Goal: Check status: Check status

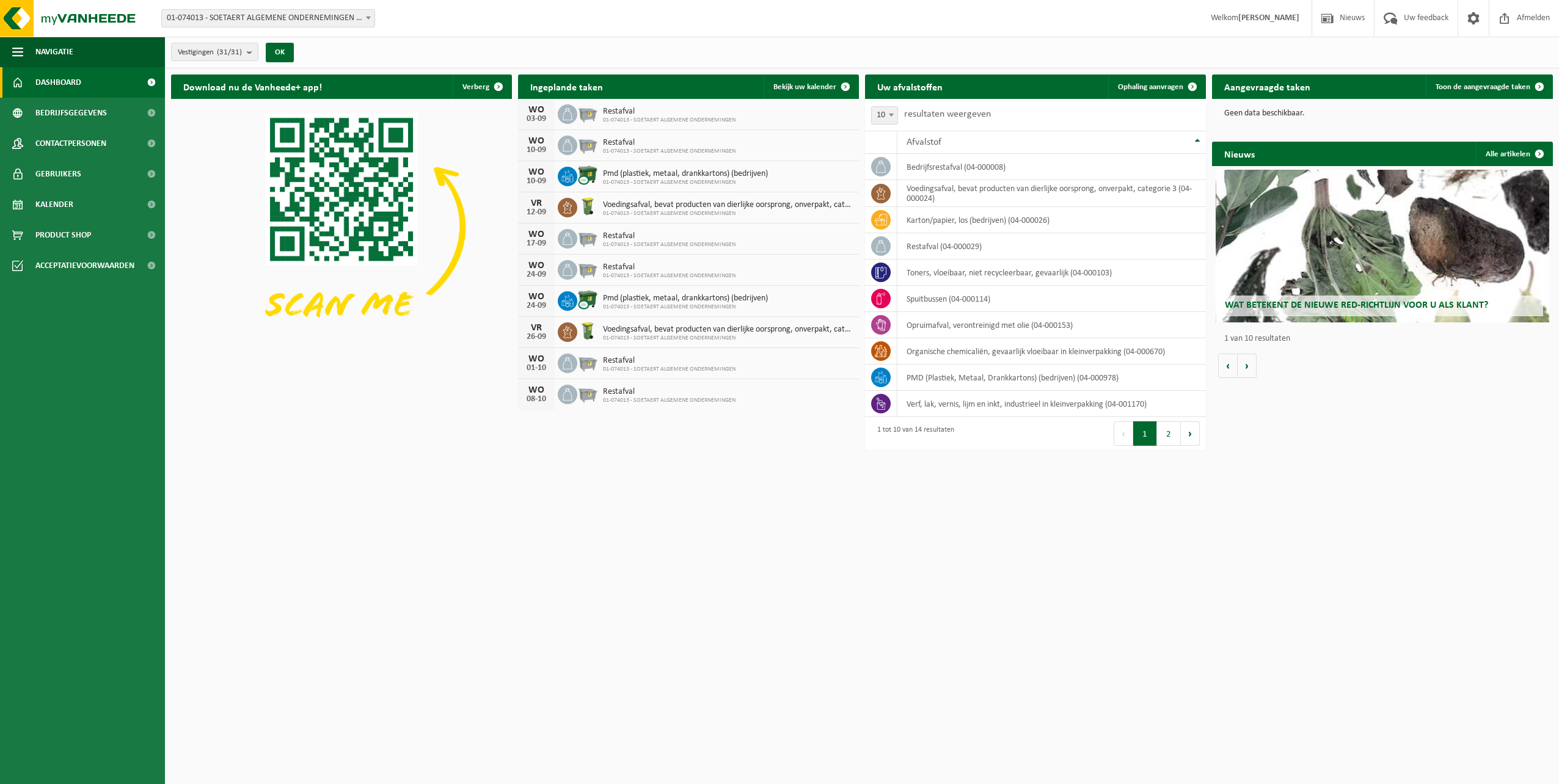
click at [86, 84] on link "Dashboard" at bounding box center [83, 83] width 165 height 31
click at [815, 82] on link "Bekijk uw kalender" at bounding box center [810, 87] width 95 height 25
click at [1341, 255] on div "Wat betekent de nieuwe RED-richtlijn voor u als klant?" at bounding box center [1383, 246] width 334 height 152
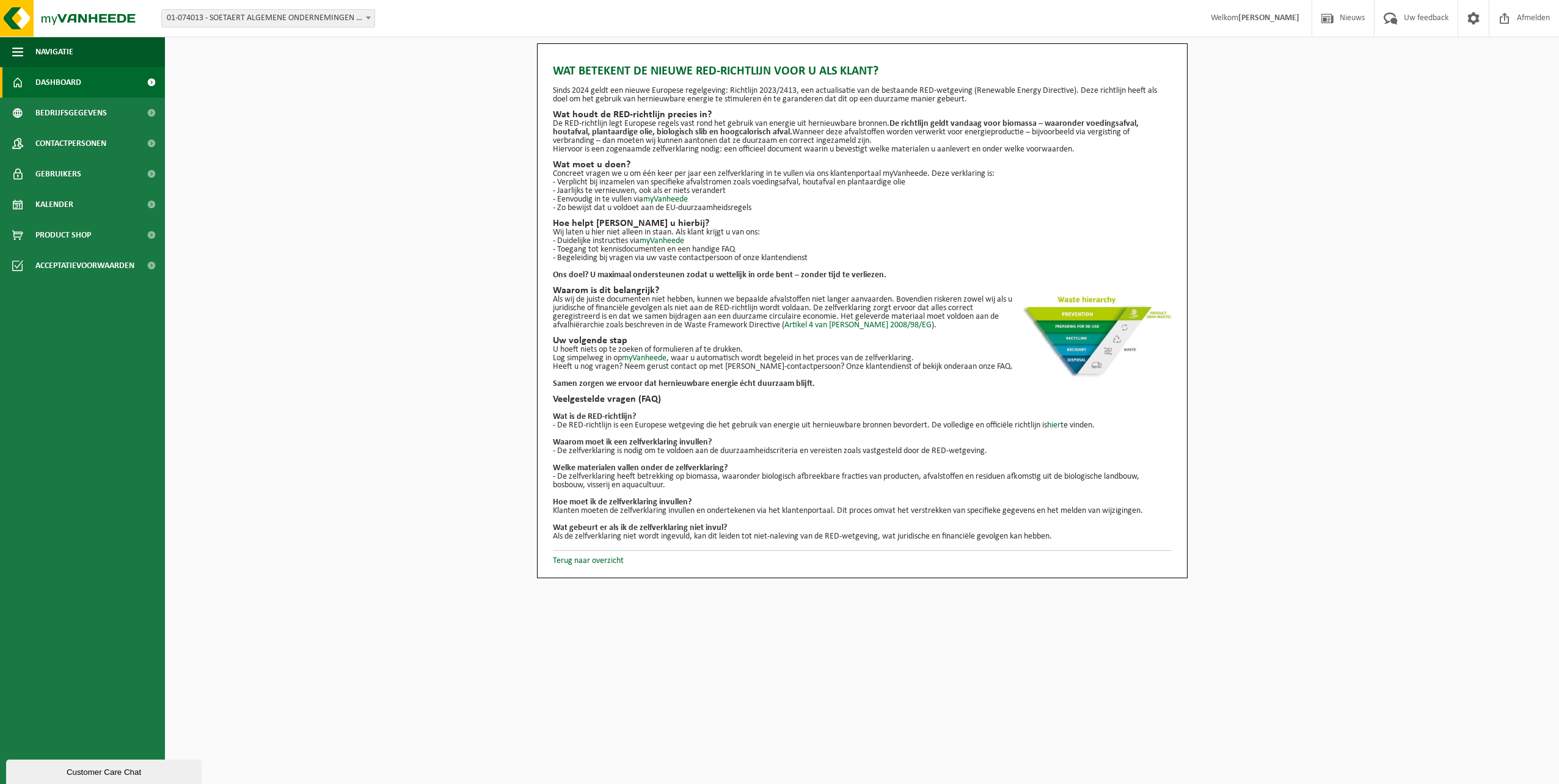
click at [69, 88] on span "Dashboard" at bounding box center [59, 83] width 46 height 31
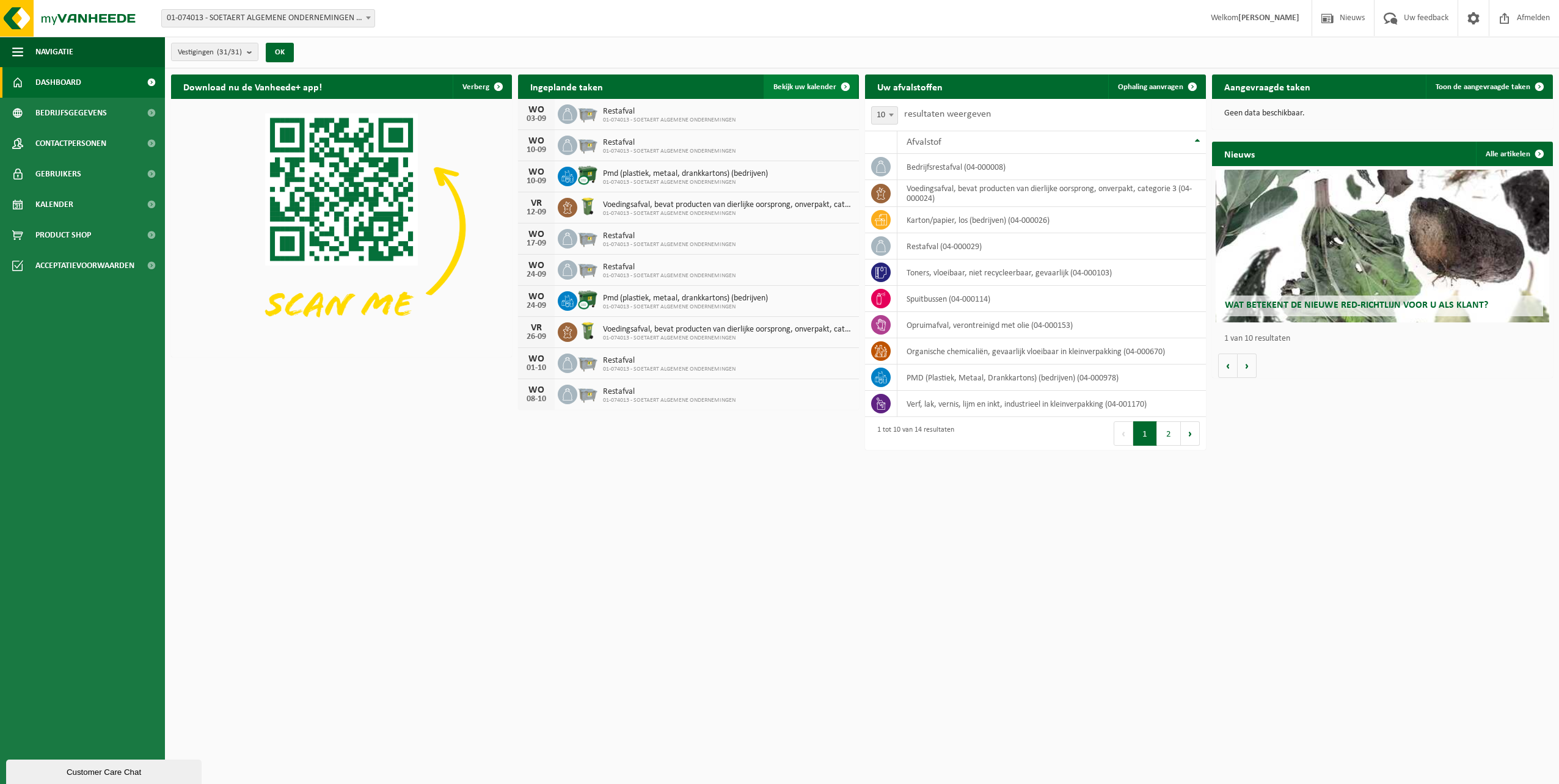
click at [817, 83] on span "Bekijk uw kalender" at bounding box center [804, 87] width 63 height 8
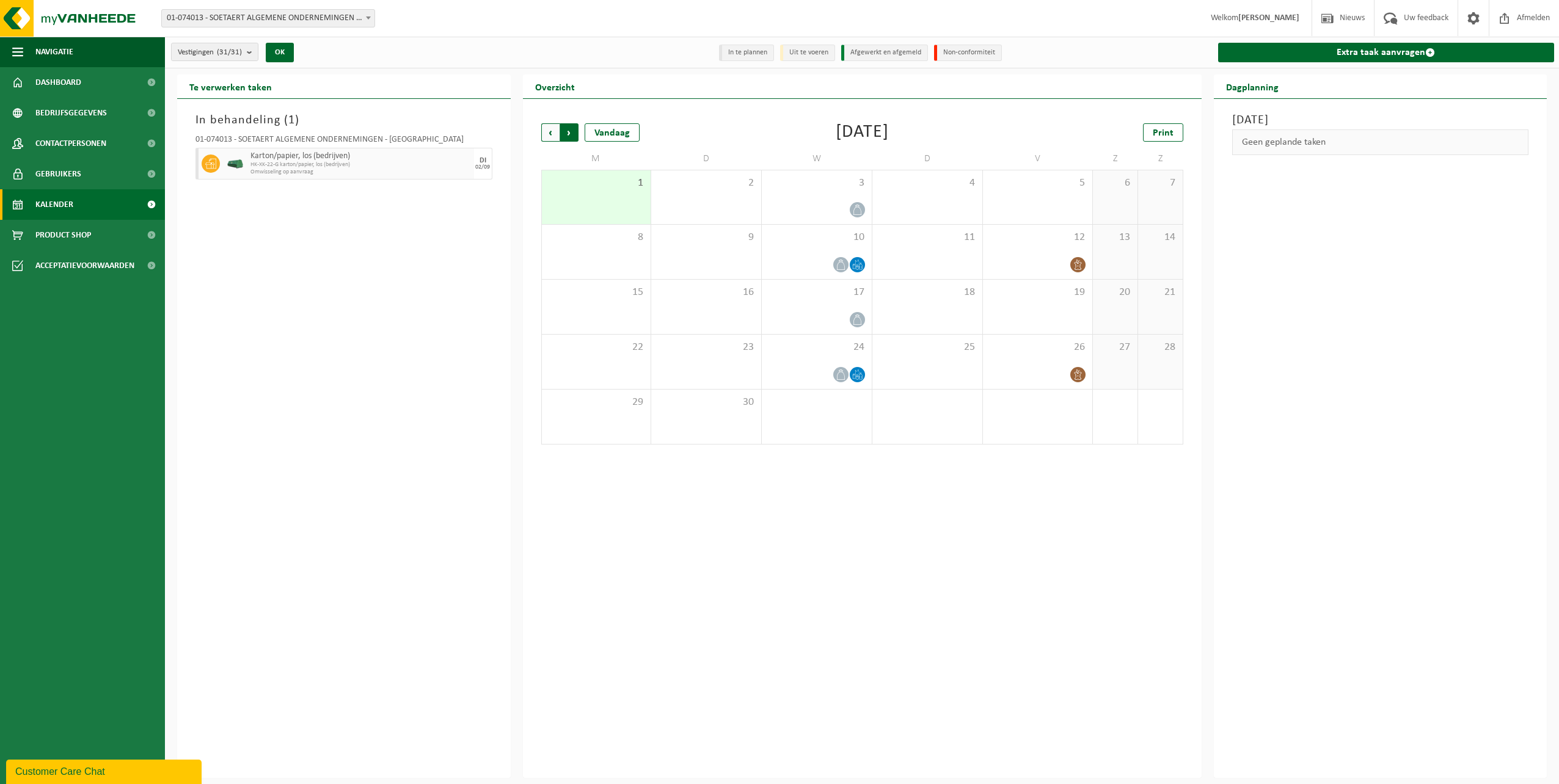
click at [545, 130] on span "Vorige" at bounding box center [551, 132] width 18 height 18
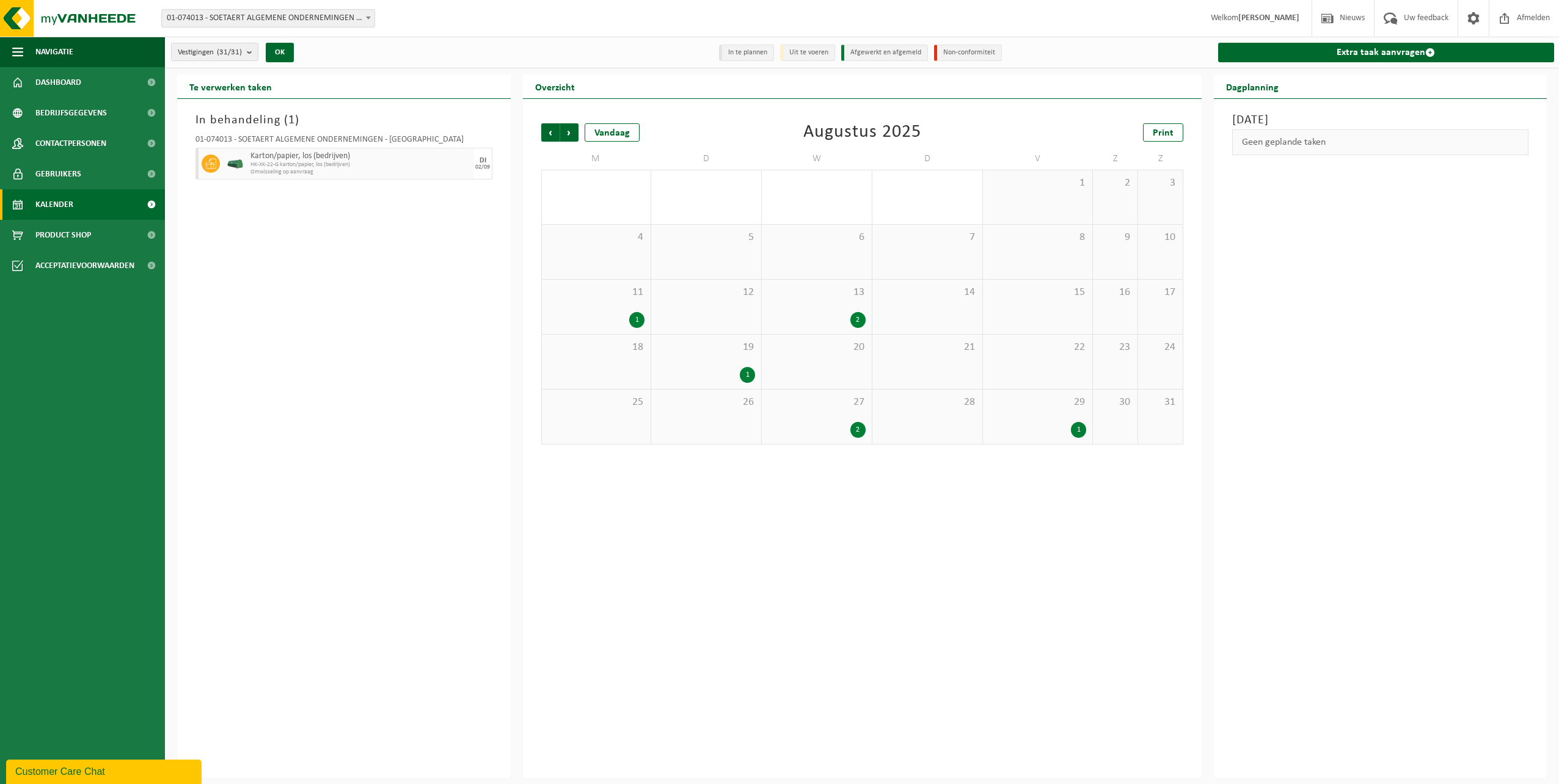
click at [719, 364] on div "19 1" at bounding box center [706, 361] width 110 height 55
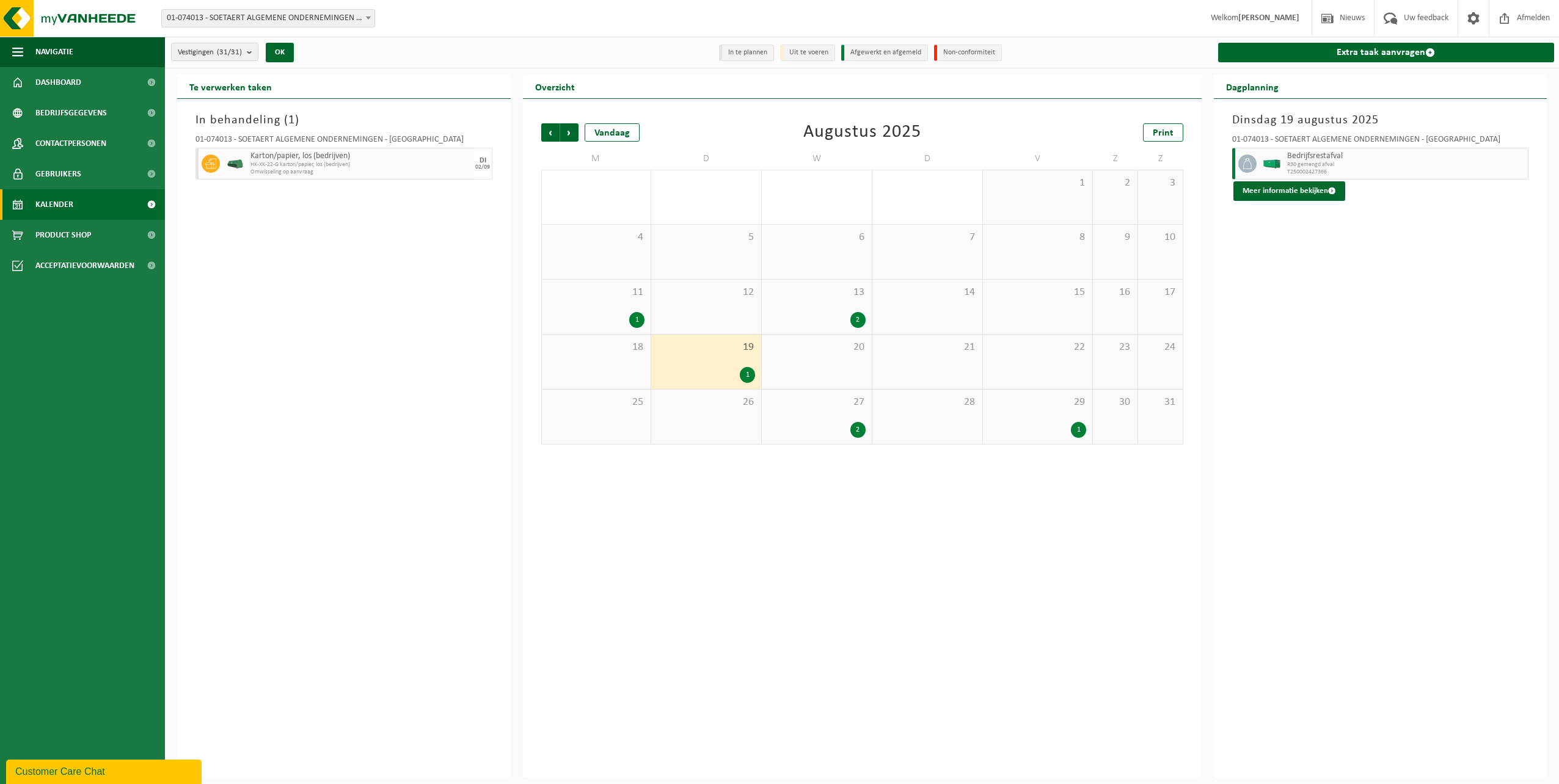
click at [836, 423] on div "2" at bounding box center [817, 430] width 98 height 16
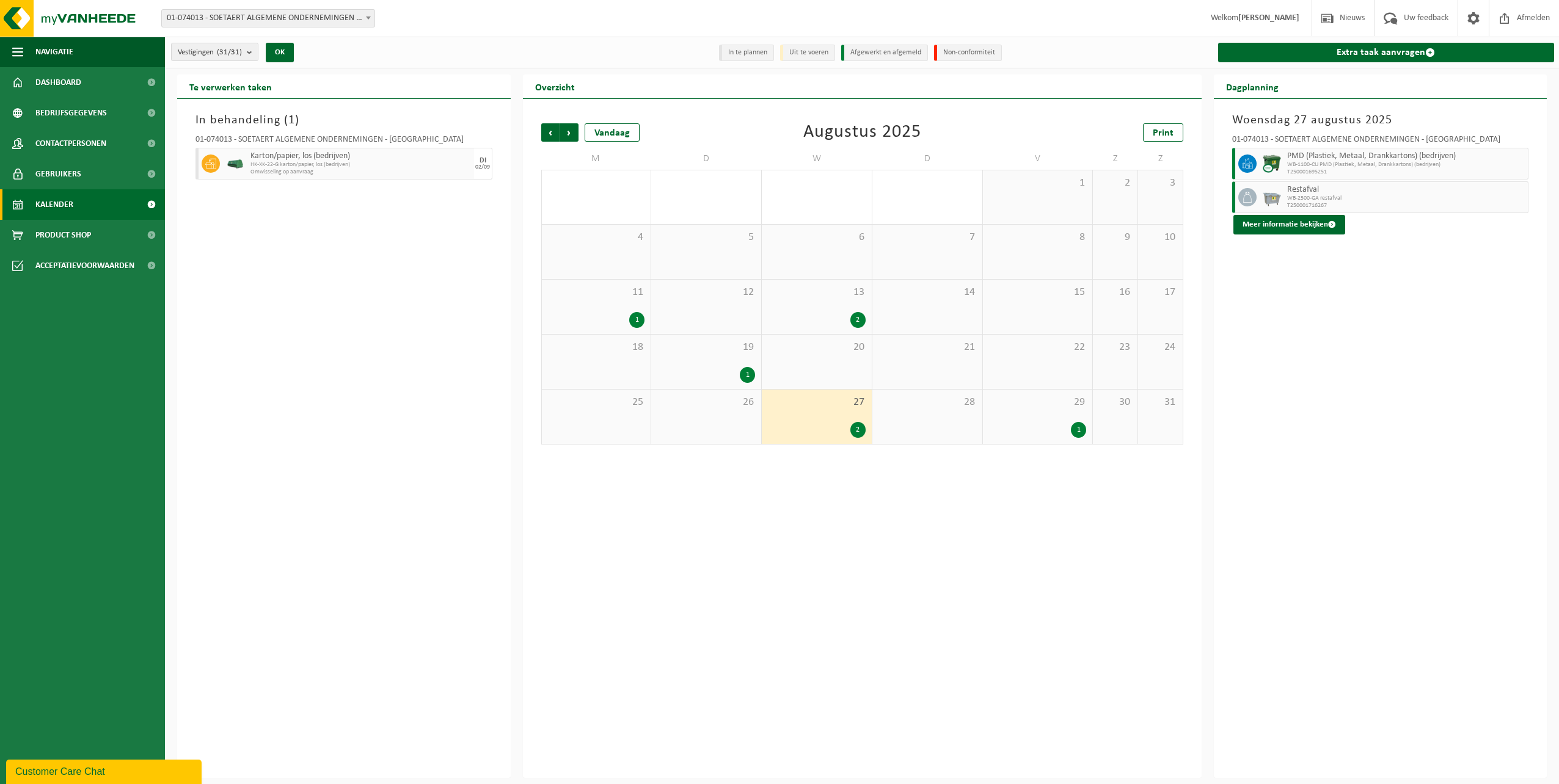
click at [729, 359] on div "19 1" at bounding box center [706, 361] width 110 height 55
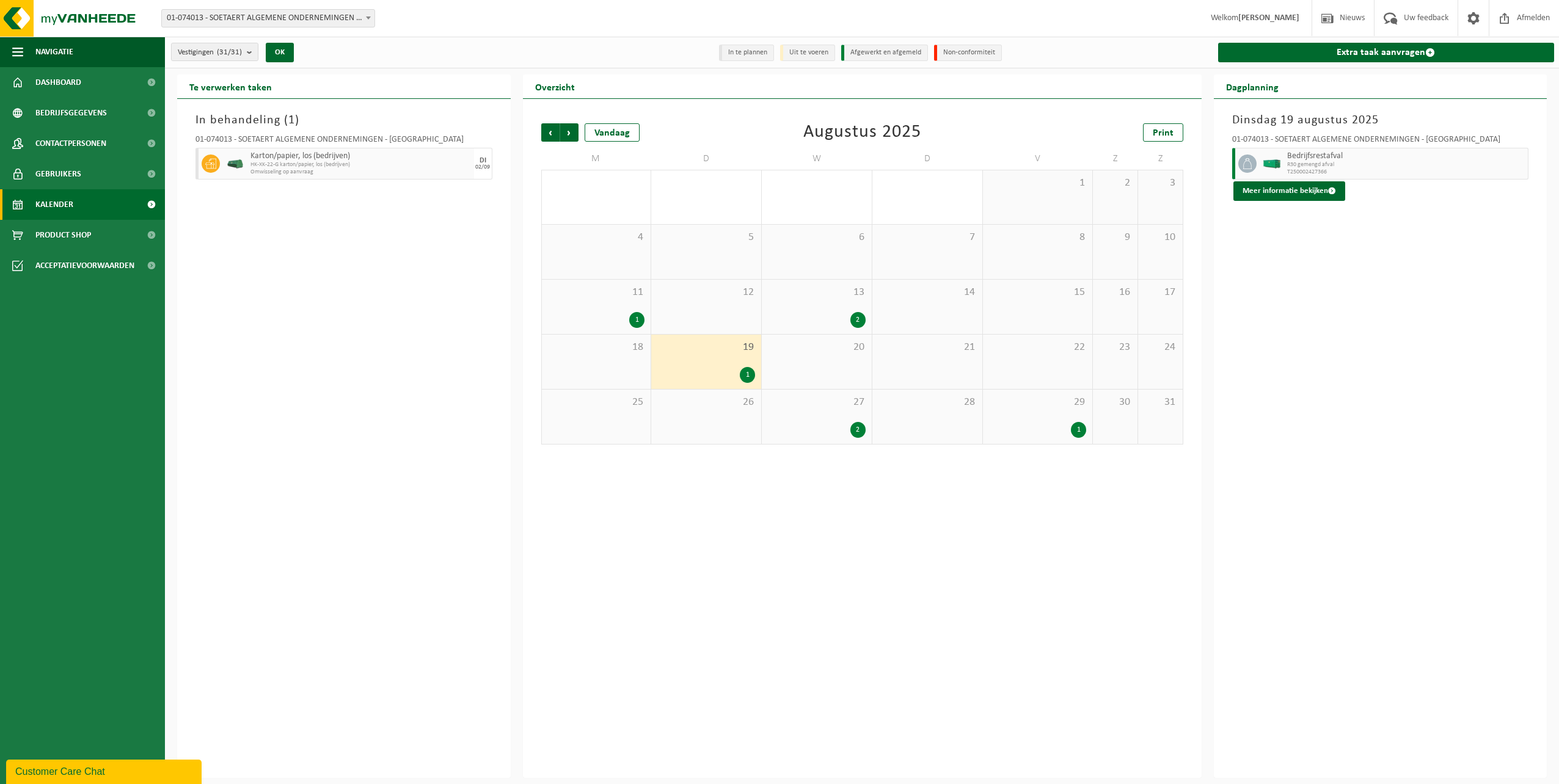
click at [815, 423] on div "2" at bounding box center [817, 430] width 98 height 16
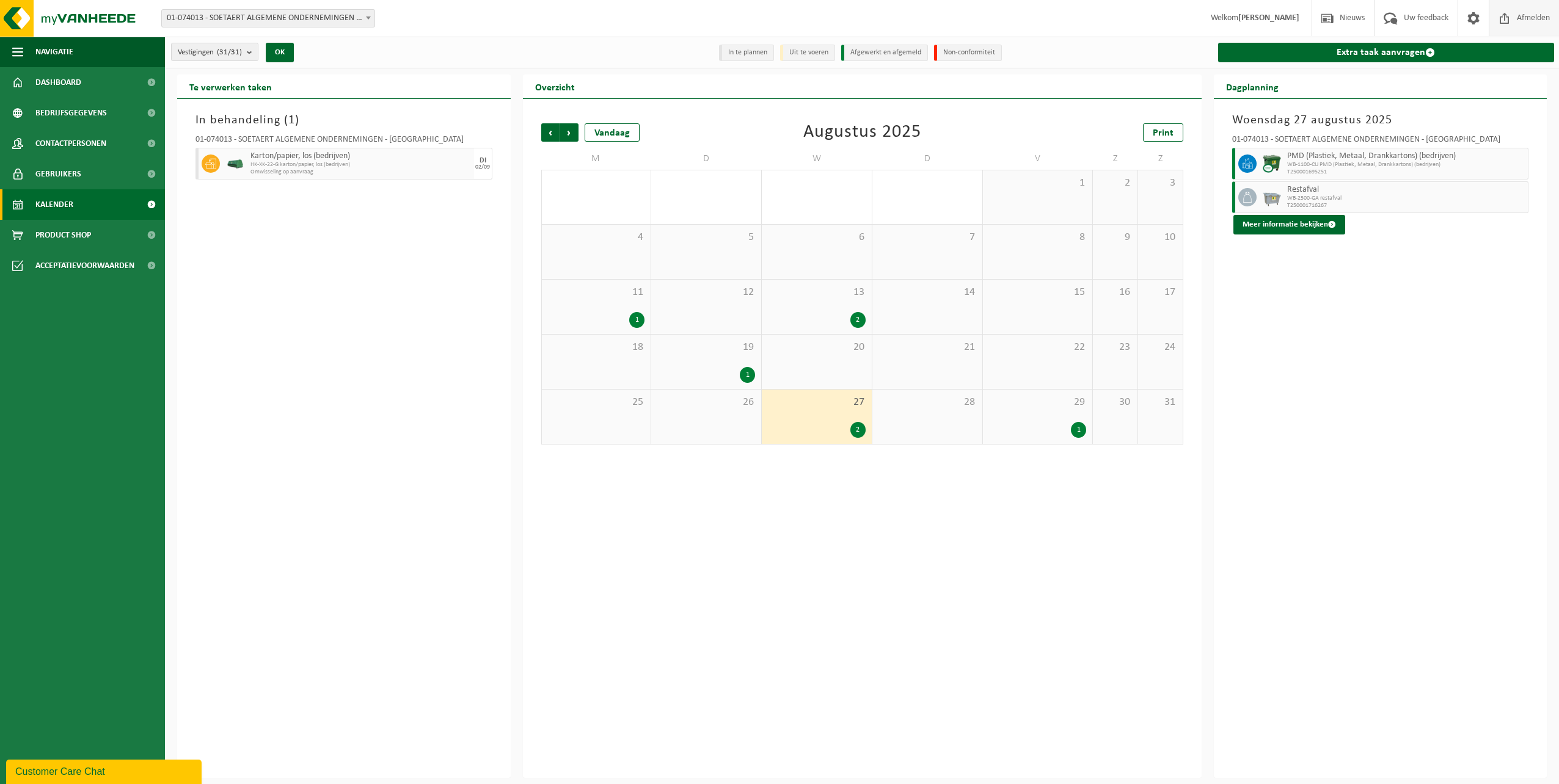
click at [1529, 18] on span "Afmelden" at bounding box center [1533, 18] width 39 height 36
